Goal: Information Seeking & Learning: Learn about a topic

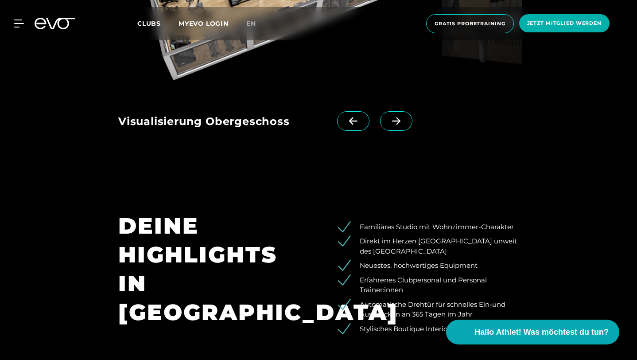
scroll to position [1376, 0]
click at [404, 125] on icon at bounding box center [397, 121] width 16 height 8
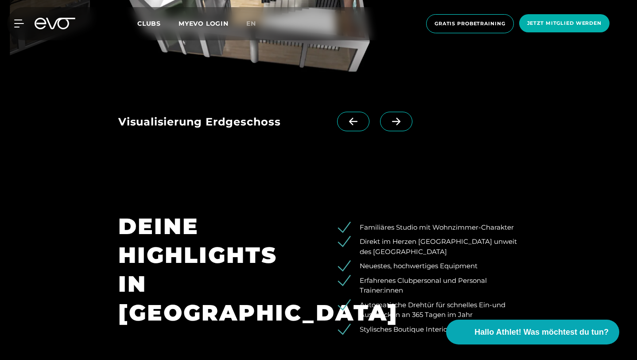
click at [404, 125] on icon at bounding box center [397, 121] width 16 height 8
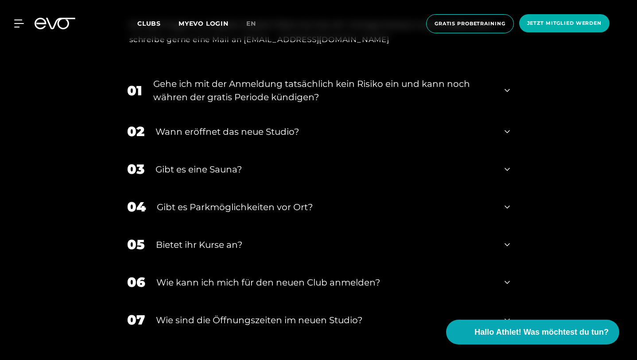
scroll to position [1832, 0]
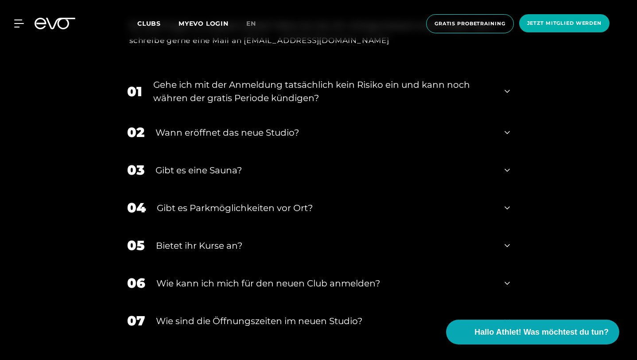
click at [519, 101] on div "01 Gehe ich mit der Anmeldung tatsächlich kein Risiko ein und kann noch währen …" at bounding box center [318, 91] width 400 height 44
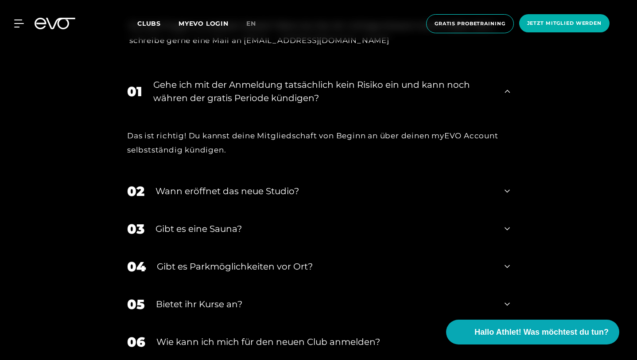
click at [519, 101] on div "01 Gehe ich mit der Anmeldung tatsächlich kein Risiko ein und kann noch währen …" at bounding box center [318, 91] width 400 height 44
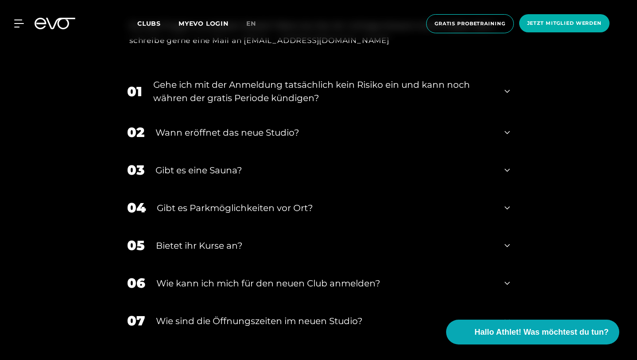
click at [494, 139] on div "Wann eröffnet das neue Studio?" at bounding box center [324, 132] width 338 height 13
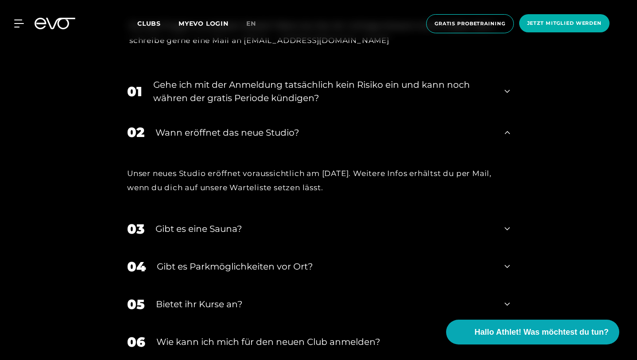
click at [494, 139] on div "Wann eröffnet das neue Studio?" at bounding box center [324, 132] width 338 height 13
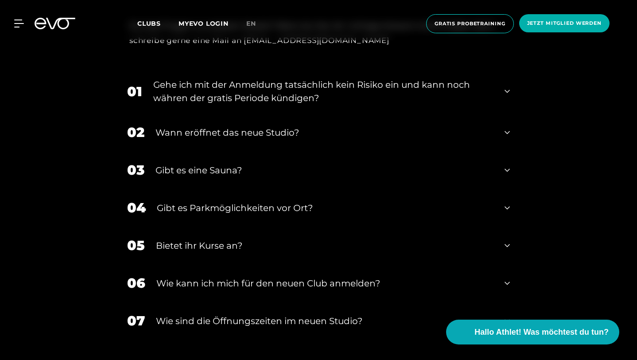
click at [515, 189] on div "03 Gibt es eine Sauna?" at bounding box center [318, 170] width 400 height 38
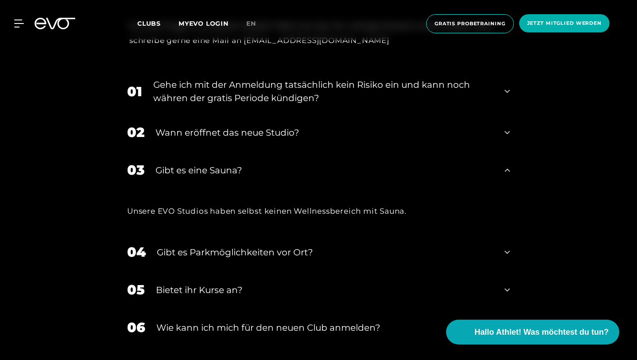
click at [515, 189] on div "03 Gibt es eine Sauna?" at bounding box center [318, 170] width 400 height 38
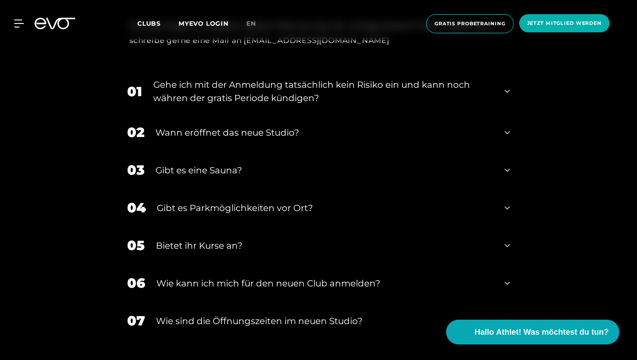
click at [468, 214] on div "Gibt es Parkmöglichkeiten vor Ort?" at bounding box center [325, 207] width 337 height 13
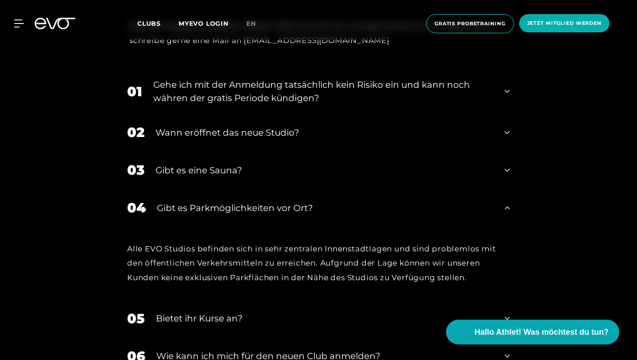
click at [468, 214] on div "Gibt es Parkmöglichkeiten vor Ort?" at bounding box center [325, 207] width 337 height 13
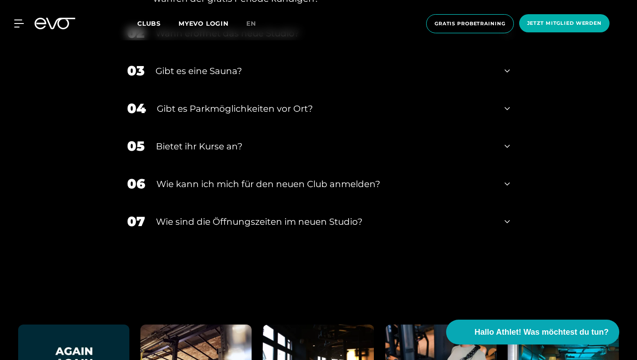
scroll to position [1937, 0]
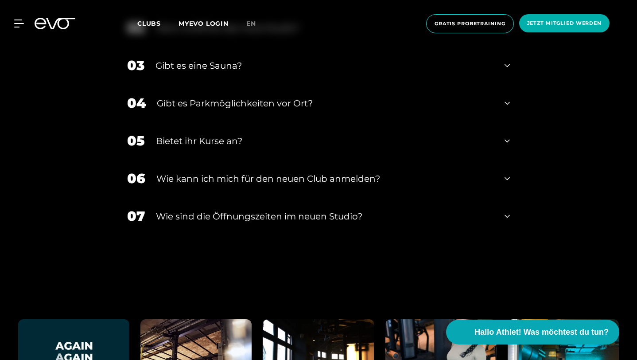
click at [466, 159] on div "05 Bietet ihr [DEMOGRAPHIC_DATA]?" at bounding box center [318, 141] width 400 height 38
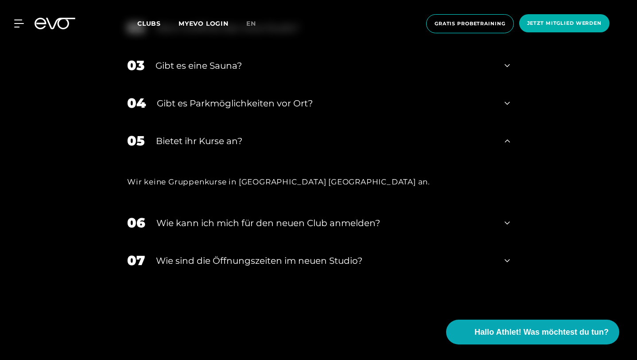
click at [466, 159] on div "05 Bietet ihr [DEMOGRAPHIC_DATA]?" at bounding box center [318, 141] width 400 height 38
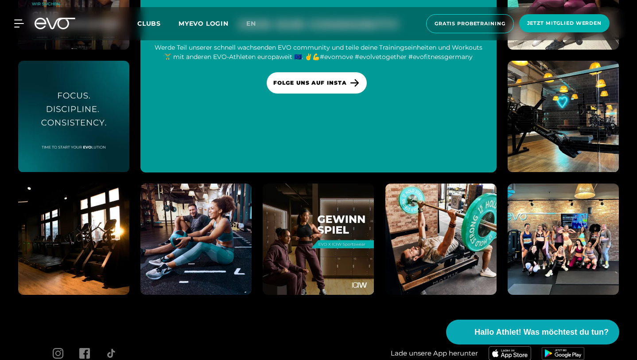
scroll to position [2439, 0]
